Goal: Task Accomplishment & Management: Manage account settings

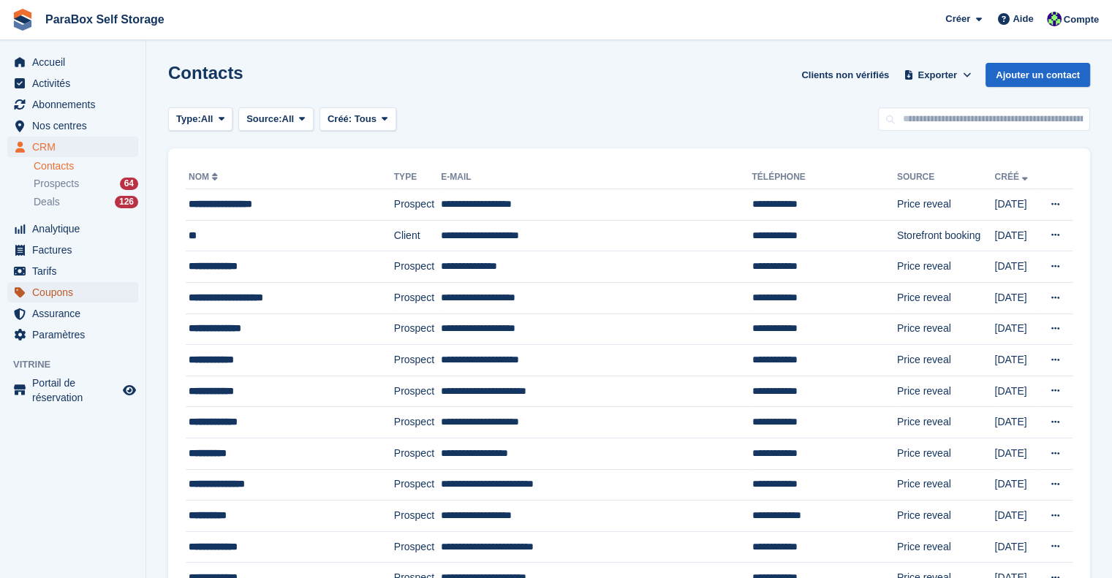
click at [75, 290] on span "Coupons" at bounding box center [76, 292] width 88 height 20
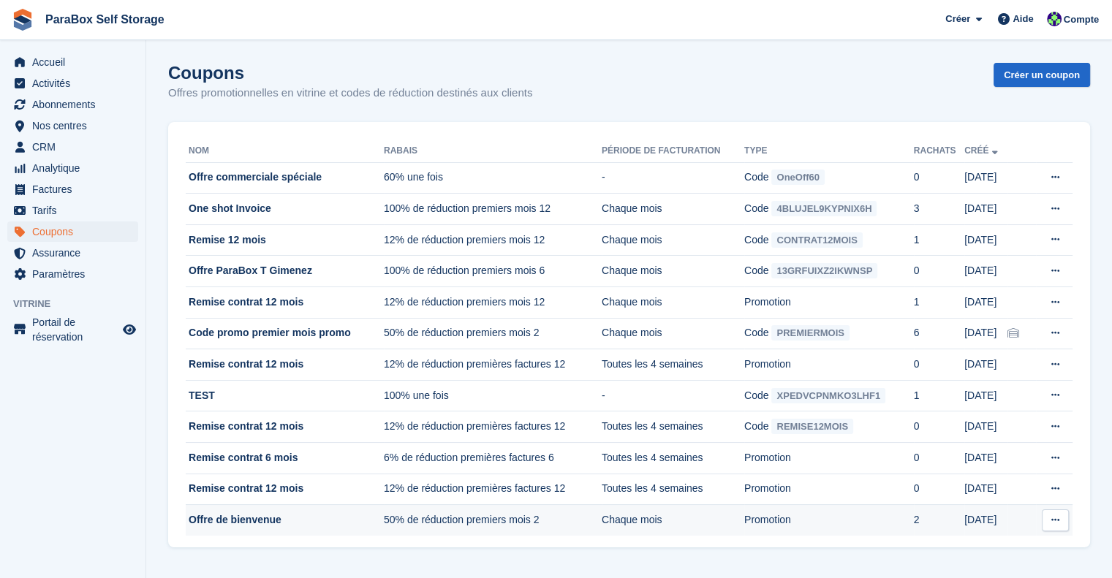
click at [557, 516] on td "50% de réduction premiers mois 2" at bounding box center [493, 520] width 218 height 31
click at [1058, 517] on icon at bounding box center [1056, 521] width 8 height 10
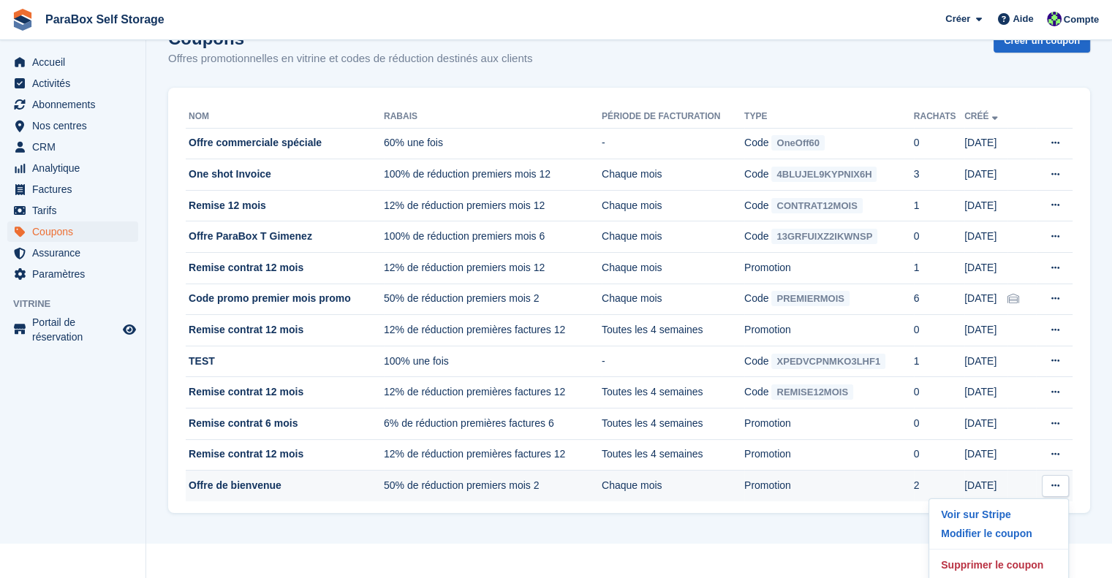
click at [705, 480] on td "Chaque mois" at bounding box center [673, 486] width 143 height 31
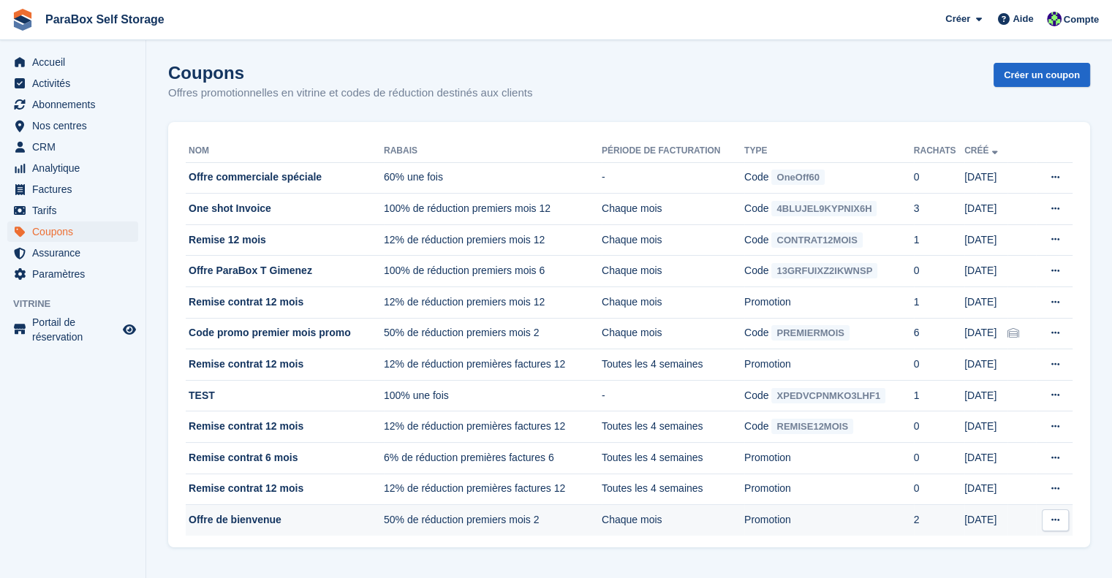
scroll to position [0, 0]
click at [679, 518] on td "Chaque mois" at bounding box center [673, 520] width 143 height 31
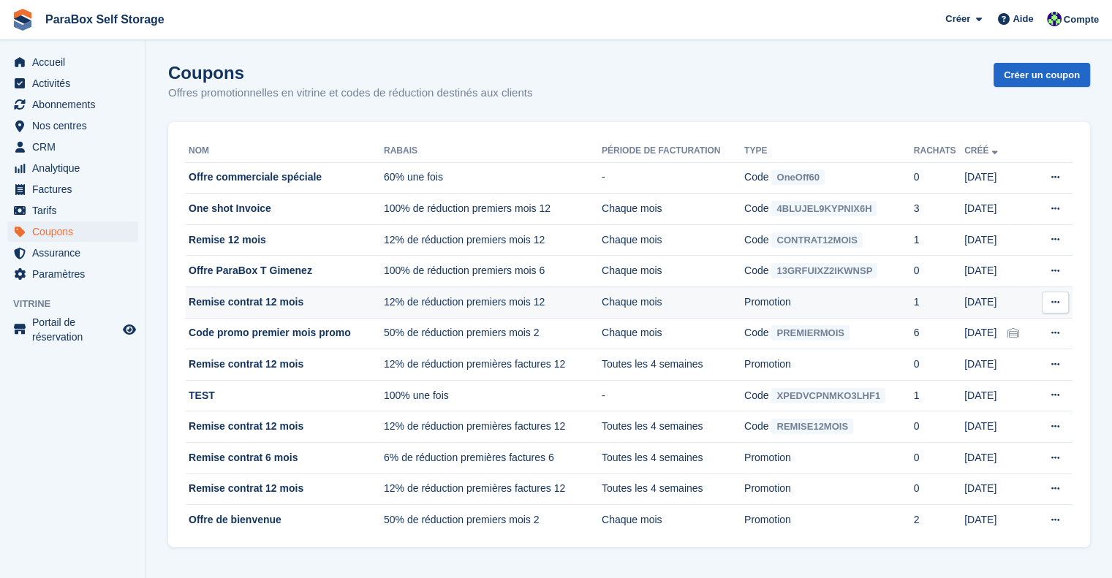
drag, startPoint x: 1000, startPoint y: 339, endPoint x: 870, endPoint y: 306, distance: 133.6
click at [870, 306] on tbody "Offre commerciale spéciale 60% une fois - Code OneOff60 0 [DATE] Copier le code…" at bounding box center [629, 349] width 887 height 374
click at [1109, 303] on section "Coupons Offres promotionnelles en vitrine et codes de réduction destinés aux cl…" at bounding box center [629, 289] width 966 height 578
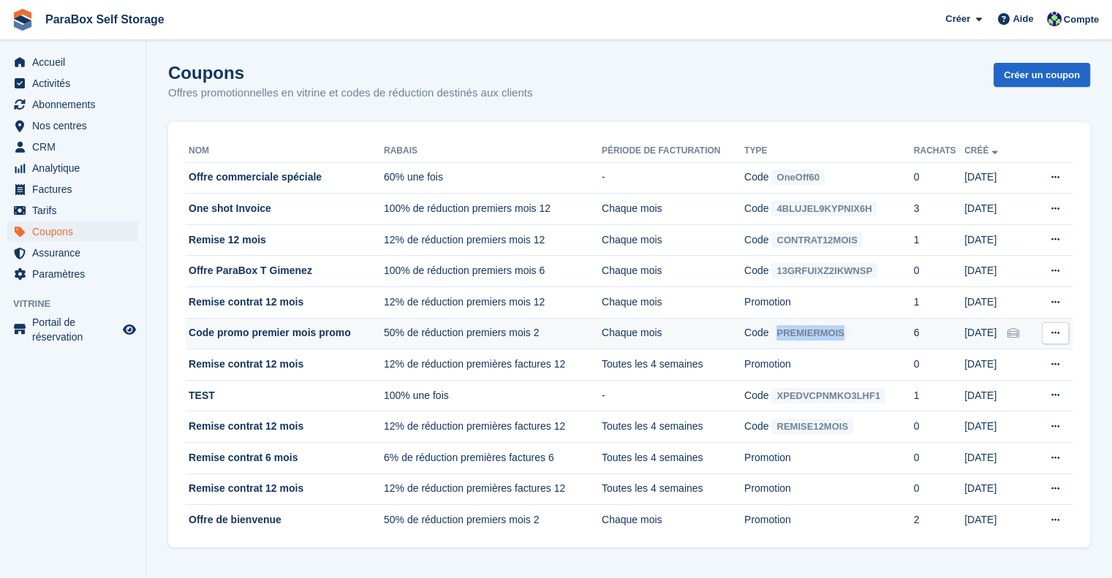
drag, startPoint x: 856, startPoint y: 333, endPoint x: 778, endPoint y: 331, distance: 78.3
click at [778, 331] on td "Code PREMIERMOIS" at bounding box center [829, 333] width 170 height 31
copy span "PREMIERMOIS"
click at [1058, 336] on icon at bounding box center [1056, 333] width 8 height 10
